Goal: Task Accomplishment & Management: Use online tool/utility

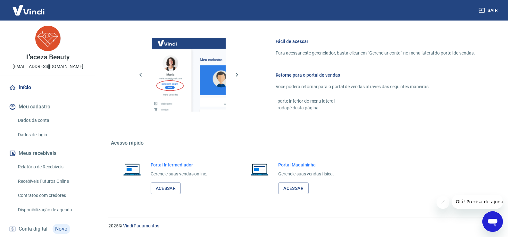
scroll to position [38, 0]
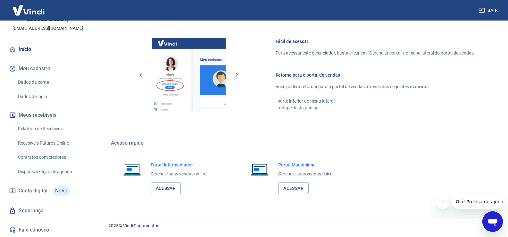
click at [55, 130] on link "Relatório de Recebíveis" at bounding box center [51, 128] width 73 height 13
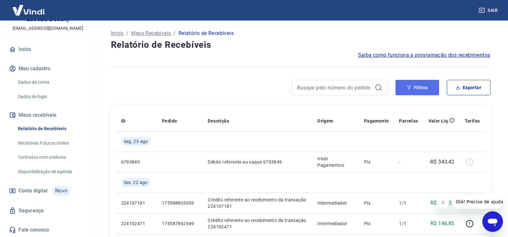
click at [421, 87] on button "Filtros" at bounding box center [418, 87] width 44 height 15
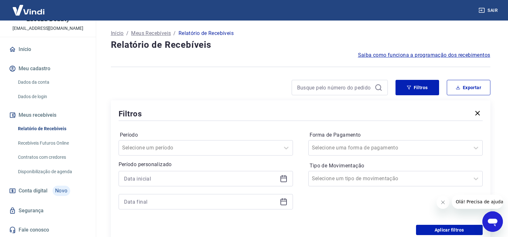
click at [284, 177] on icon at bounding box center [284, 179] width 8 height 8
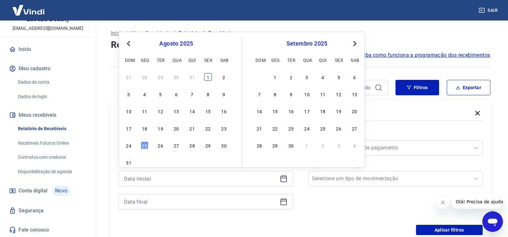
click at [207, 76] on div "1" at bounding box center [208, 77] width 8 height 8
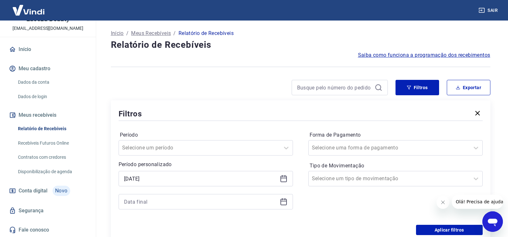
type input "[DATE]"
click at [287, 204] on icon at bounding box center [284, 202] width 8 height 8
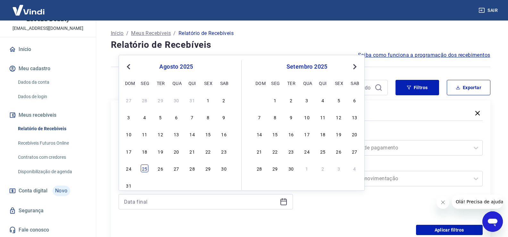
click at [144, 169] on div "25" at bounding box center [145, 168] width 8 height 8
type input "[DATE]"
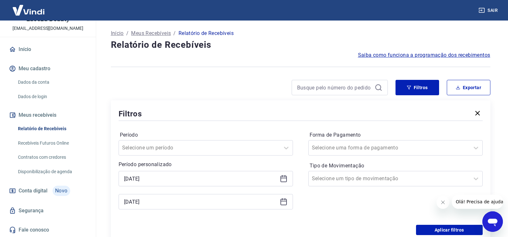
scroll to position [32, 0]
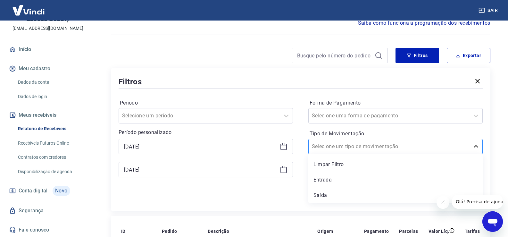
click at [357, 142] on div at bounding box center [389, 146] width 155 height 9
click at [330, 182] on div "Entrada" at bounding box center [395, 179] width 174 height 13
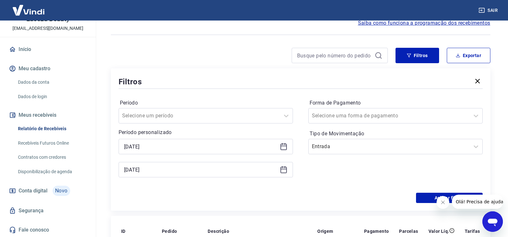
scroll to position [64, 0]
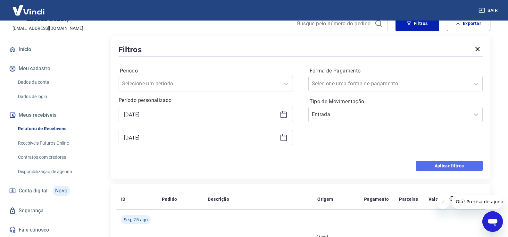
click at [430, 168] on button "Aplicar filtros" at bounding box center [449, 166] width 67 height 10
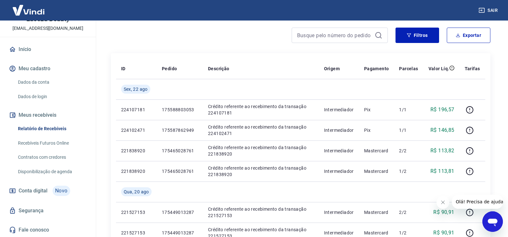
scroll to position [20, 0]
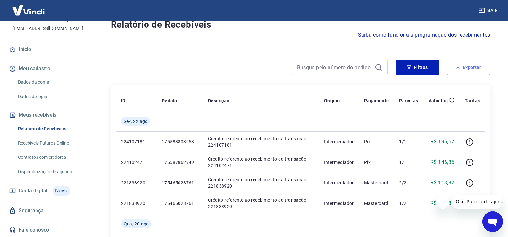
click at [479, 67] on button "Exportar" at bounding box center [469, 67] width 44 height 15
type input "[DATE]"
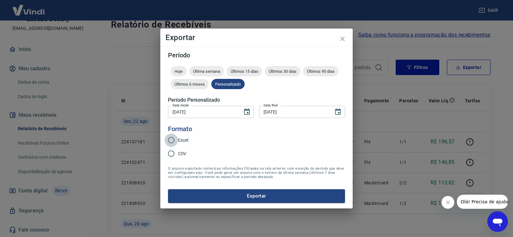
click at [172, 139] on input "Excel" at bounding box center [170, 139] width 13 height 13
radio input "true"
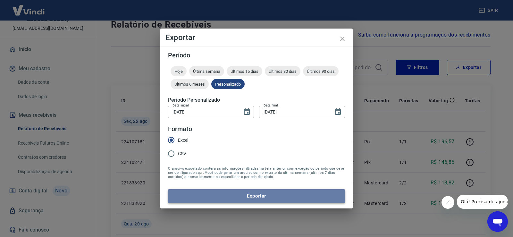
click at [264, 196] on button "Exportar" at bounding box center [256, 195] width 177 height 13
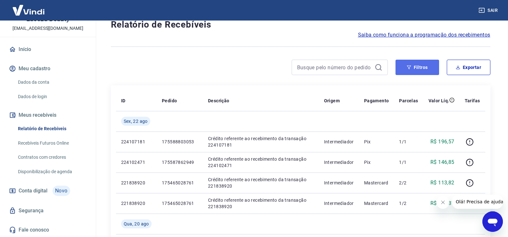
click at [409, 71] on button "Filtros" at bounding box center [418, 67] width 44 height 15
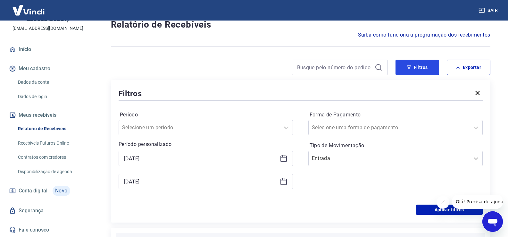
scroll to position [84, 0]
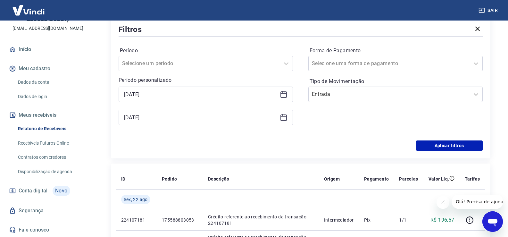
click at [284, 97] on icon at bounding box center [284, 94] width 8 height 8
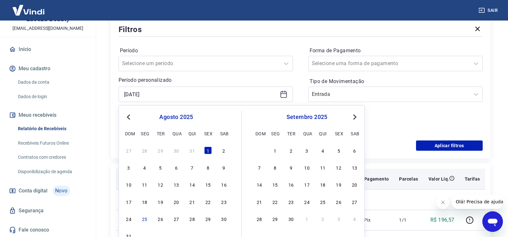
click at [144, 167] on div "4" at bounding box center [145, 168] width 8 height 8
type input "[DATE]"
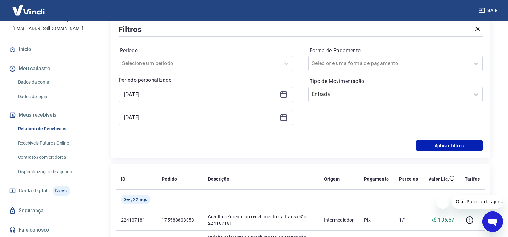
click at [283, 119] on icon at bounding box center [284, 117] width 8 height 8
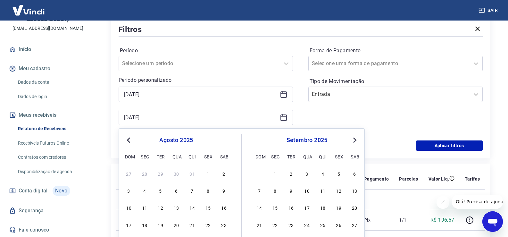
click at [146, 196] on div "27 28 29 30 31 1 2 3 4 5 6 7 8 9 10 11 12 13 14 15 16 17 18 19 20 21 22 23 24 2…" at bounding box center [176, 216] width 105 height 95
click at [146, 191] on div "4" at bounding box center [145, 191] width 8 height 8
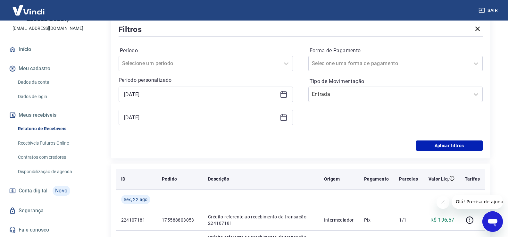
type input "[DATE]"
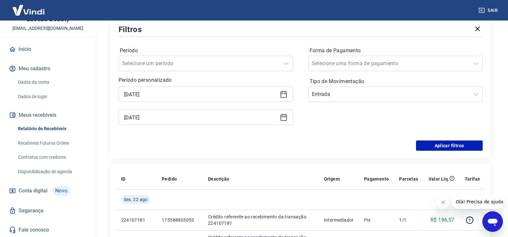
click at [281, 94] on icon at bounding box center [284, 94] width 6 height 6
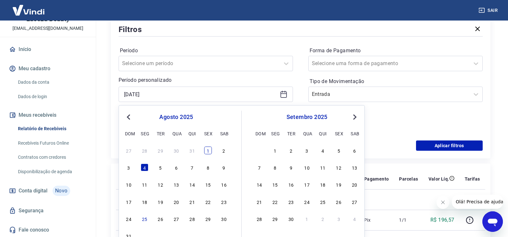
click at [208, 151] on div "1" at bounding box center [208, 151] width 8 height 8
type input "[DATE]"
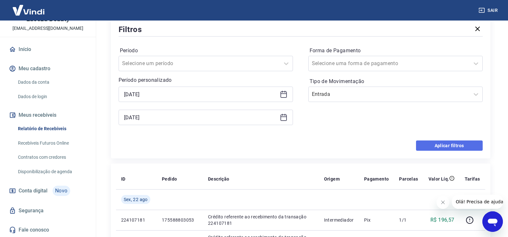
click at [470, 145] on button "Aplicar filtros" at bounding box center [449, 145] width 67 height 10
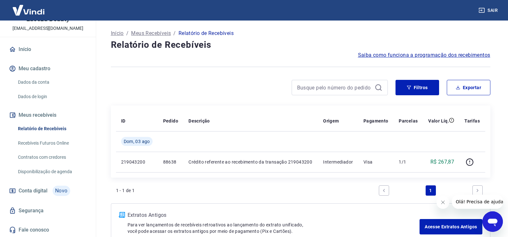
scroll to position [41, 0]
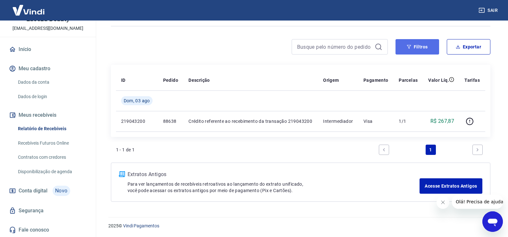
click at [424, 48] on button "Filtros" at bounding box center [418, 46] width 44 height 15
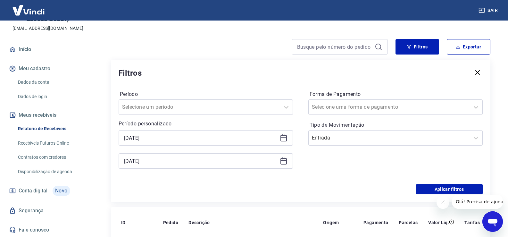
click at [280, 136] on icon at bounding box center [284, 138] width 8 height 8
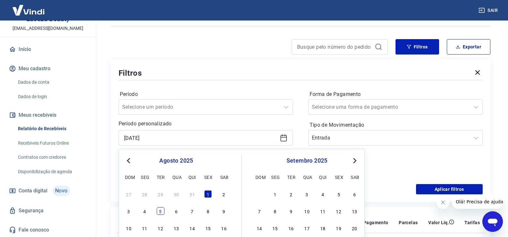
click at [163, 213] on div "5" at bounding box center [161, 211] width 8 height 8
type input "[DATE]"
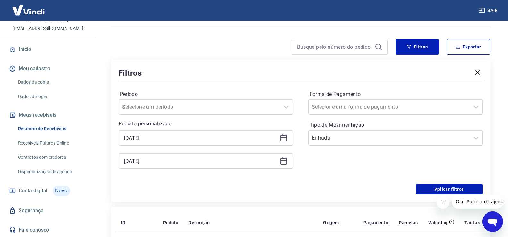
click at [282, 162] on icon at bounding box center [284, 161] width 8 height 8
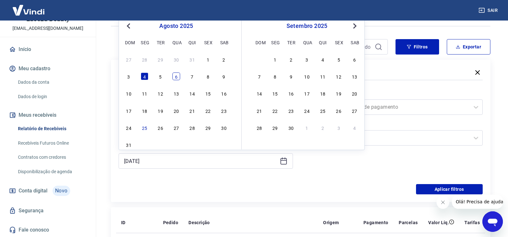
click at [180, 76] on div "6" at bounding box center [176, 76] width 8 height 8
type input "[DATE]"
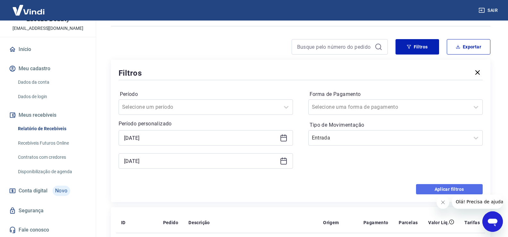
click at [441, 189] on button "Aplicar filtros" at bounding box center [449, 189] width 67 height 10
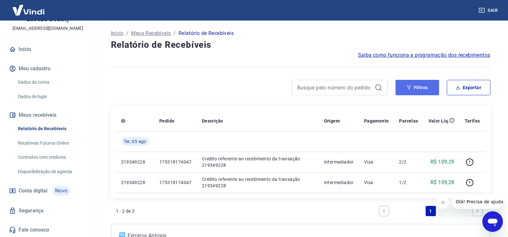
click at [428, 83] on button "Filtros" at bounding box center [418, 87] width 44 height 15
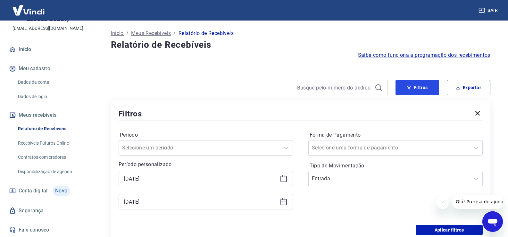
scroll to position [32, 0]
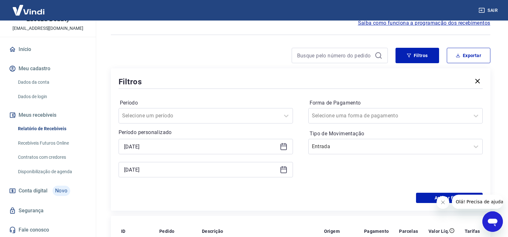
click at [282, 146] on icon at bounding box center [284, 146] width 6 height 1
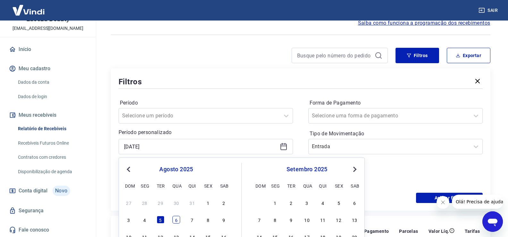
click at [178, 223] on div "6" at bounding box center [176, 220] width 8 height 8
type input "[DATE]"
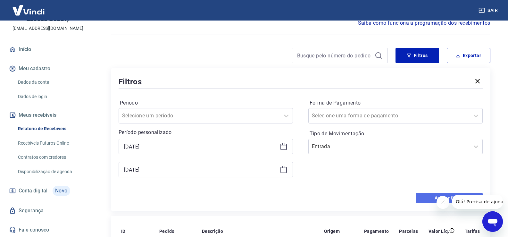
click at [418, 198] on button "Aplicar filtros" at bounding box center [449, 198] width 67 height 10
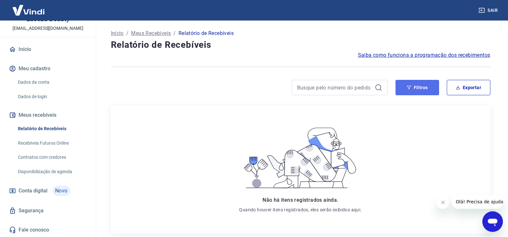
click at [426, 88] on button "Filtros" at bounding box center [418, 87] width 44 height 15
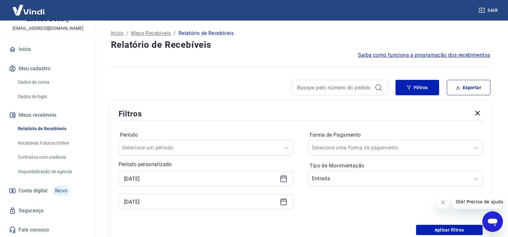
click at [282, 181] on icon at bounding box center [284, 179] width 8 height 8
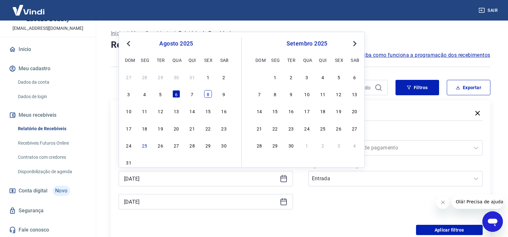
click at [209, 92] on div "8" at bounding box center [208, 94] width 8 height 8
type input "[DATE]"
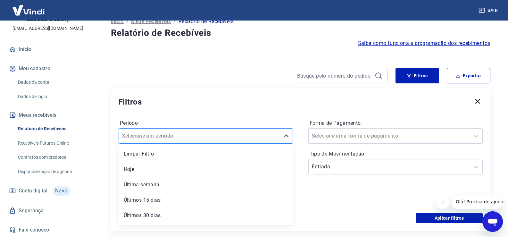
click at [182, 144] on div "option Limpar Filtro focused, 1 of 7. 7 results available. Use Up and Down to c…" at bounding box center [206, 135] width 174 height 15
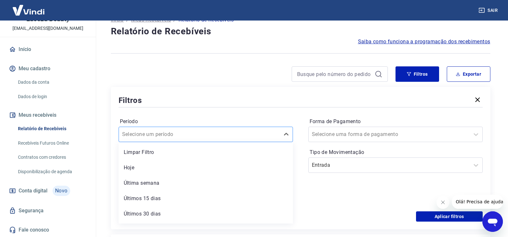
scroll to position [15, 0]
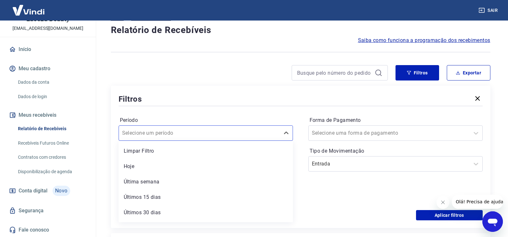
click at [226, 87] on div "Filtros Período option Limpar Filtro focused, 1 of 7. 7 results available. Use …" at bounding box center [301, 157] width 380 height 142
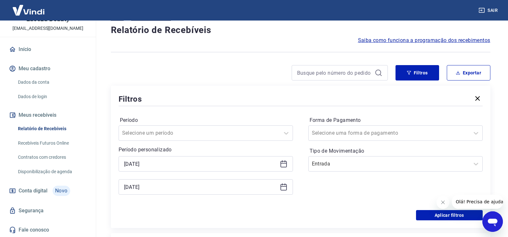
click at [287, 189] on icon at bounding box center [284, 187] width 6 height 6
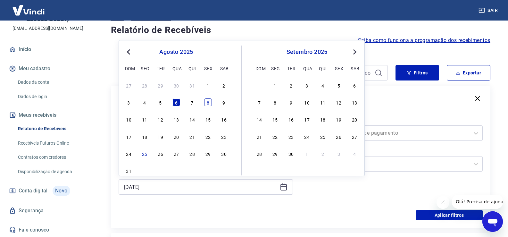
click at [208, 103] on div "8" at bounding box center [208, 102] width 8 height 8
type input "[DATE]"
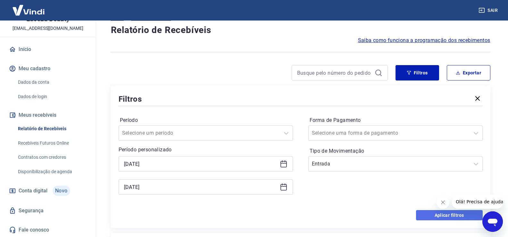
click at [432, 218] on button "Aplicar filtros" at bounding box center [449, 215] width 67 height 10
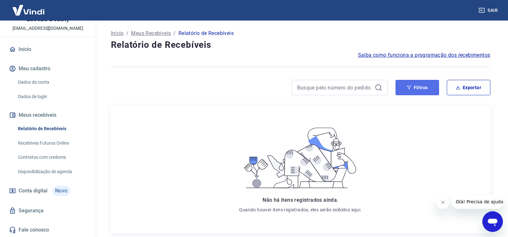
click at [407, 83] on button "Filtros" at bounding box center [418, 87] width 44 height 15
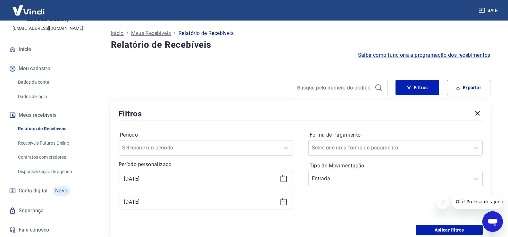
click at [287, 179] on icon at bounding box center [284, 179] width 8 height 8
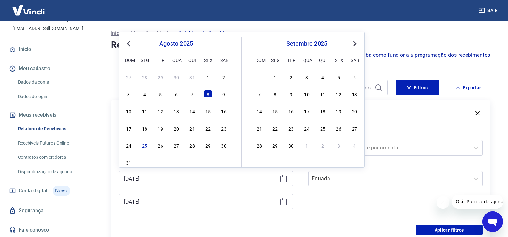
click at [211, 78] on div "1" at bounding box center [208, 77] width 8 height 8
type input "[DATE]"
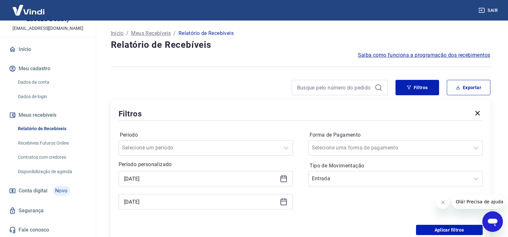
click at [287, 204] on icon at bounding box center [284, 202] width 8 height 8
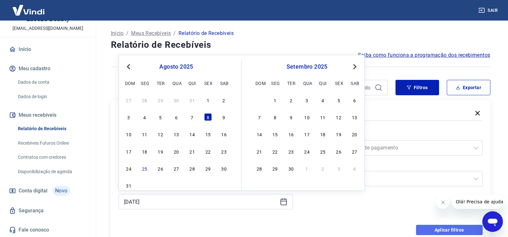
click at [431, 231] on button "Aplicar filtros" at bounding box center [449, 230] width 67 height 10
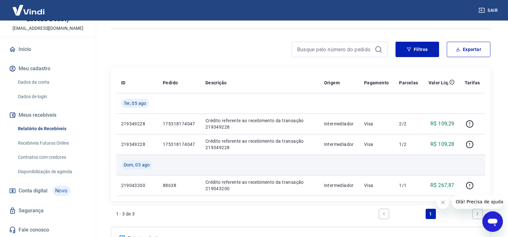
scroll to position [70, 0]
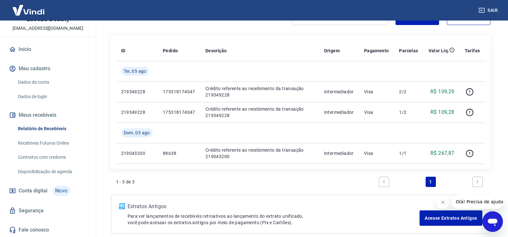
click at [330, 185] on div "1 - 3 de 3 1" at bounding box center [300, 181] width 369 height 15
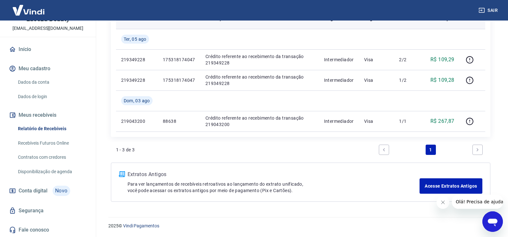
scroll to position [38, 0]
